Goal: Information Seeking & Learning: Learn about a topic

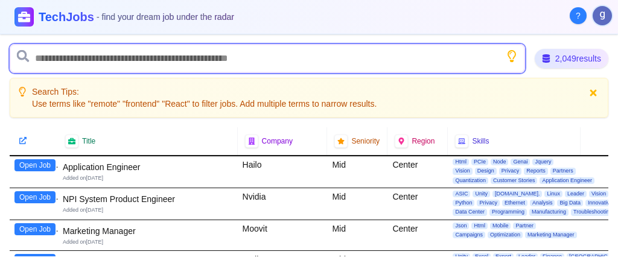
click at [97, 61] on input "text" at bounding box center [267, 58] width 515 height 29
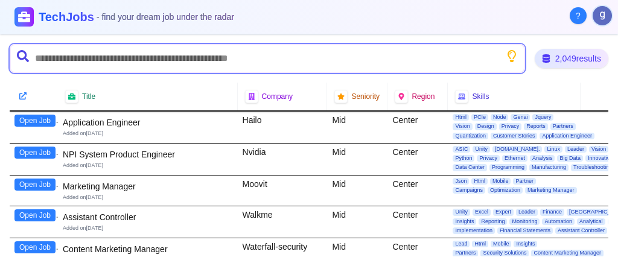
type input "*"
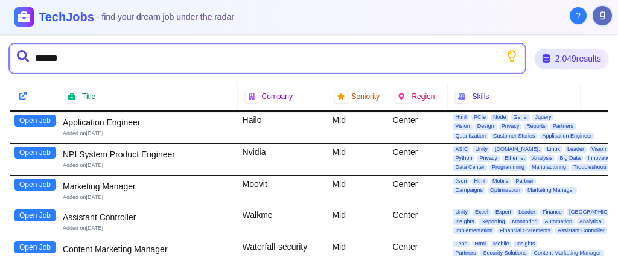
type input "*******"
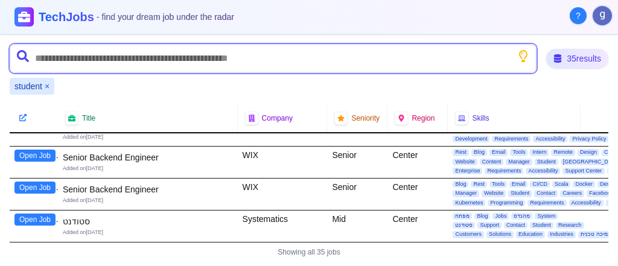
scroll to position [998, 0]
click at [115, 62] on input "text" at bounding box center [273, 58] width 527 height 29
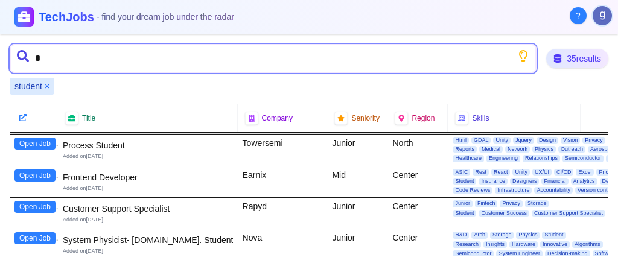
scroll to position [564, 0]
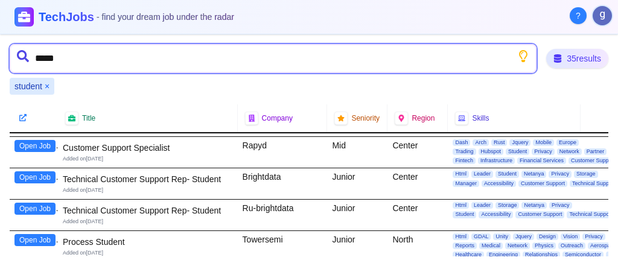
type input "******"
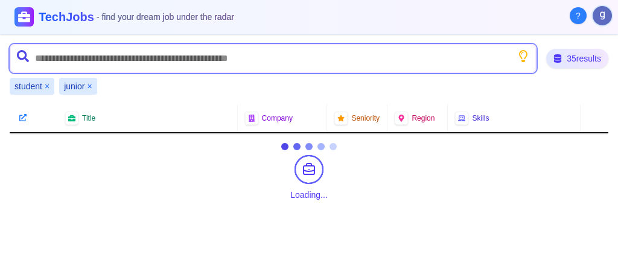
scroll to position [0, 0]
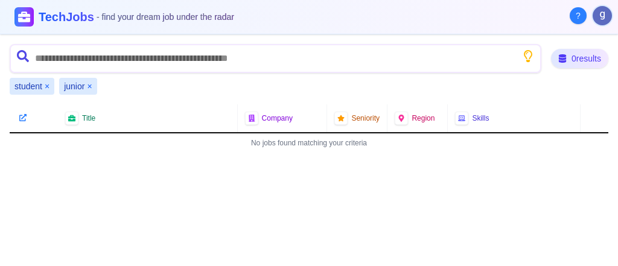
click at [45, 86] on button "×" at bounding box center [47, 86] width 5 height 12
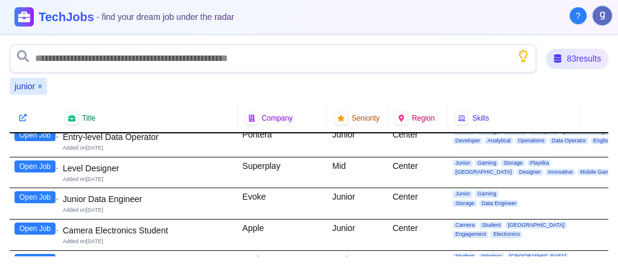
scroll to position [338, 0]
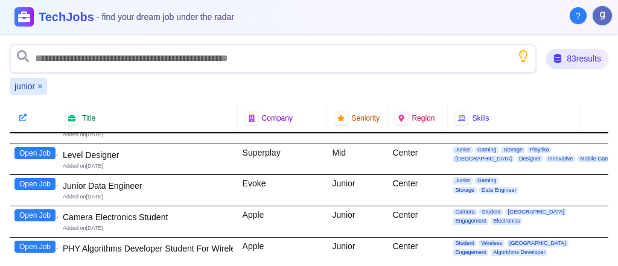
click at [43, 179] on button "Open Job" at bounding box center [34, 184] width 41 height 12
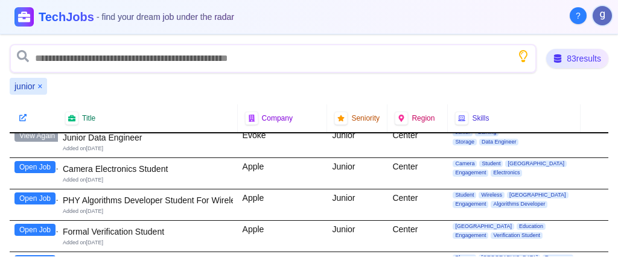
scroll to position [434, 0]
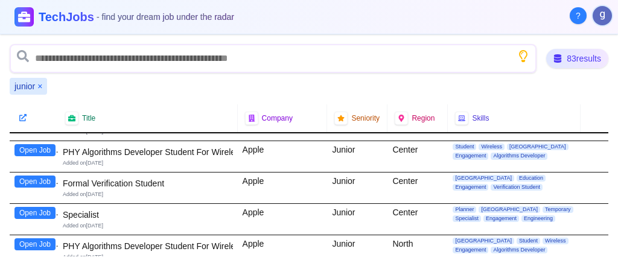
click at [36, 176] on button "Open Job" at bounding box center [34, 182] width 41 height 12
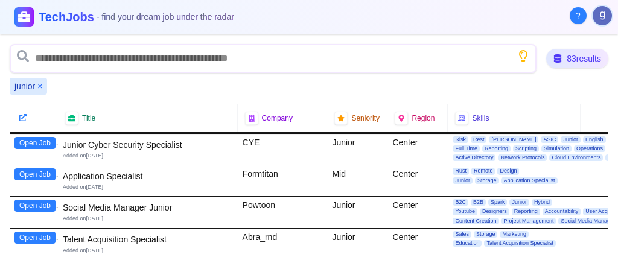
scroll to position [772, 0]
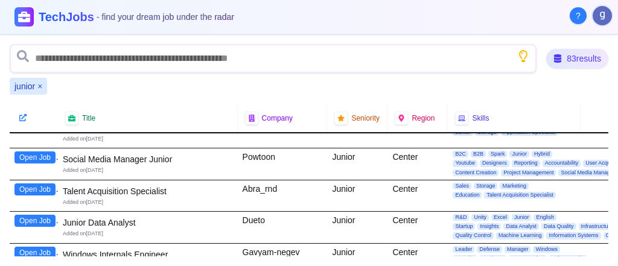
click at [51, 215] on button "Open Job" at bounding box center [34, 221] width 41 height 12
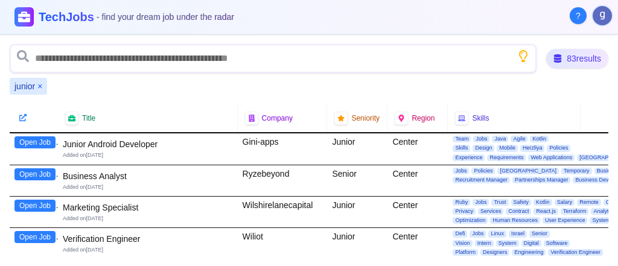
scroll to position [2499, 0]
